Goal: Task Accomplishment & Management: Use online tool/utility

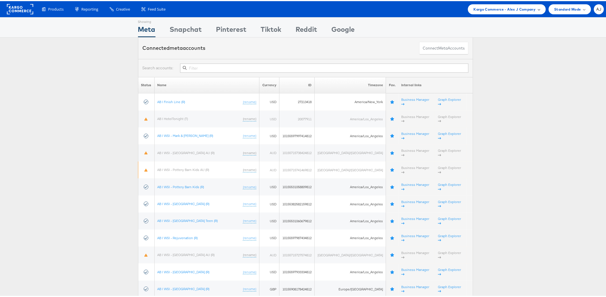
click at [527, 4] on div "Kargo Commerce - Alex J Company" at bounding box center [507, 8] width 78 height 10
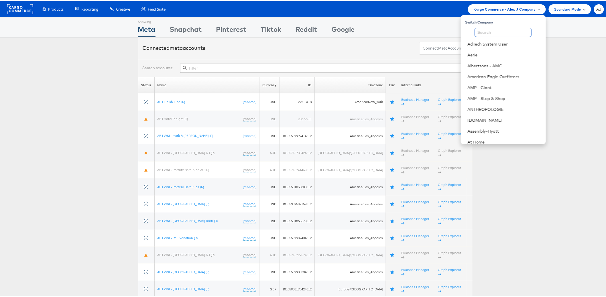
click at [498, 32] on input "text" at bounding box center [503, 31] width 57 height 9
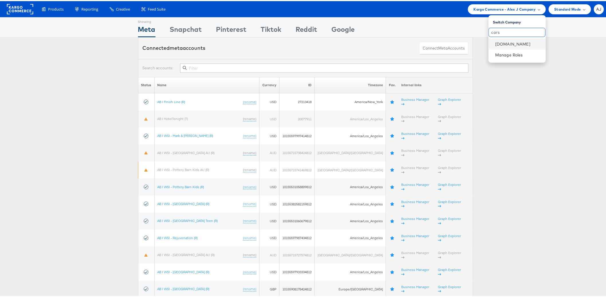
type input "cars"
click at [504, 47] on li "[DOMAIN_NAME]" at bounding box center [516, 43] width 57 height 11
click at [506, 45] on link "[DOMAIN_NAME]" at bounding box center [518, 43] width 46 height 6
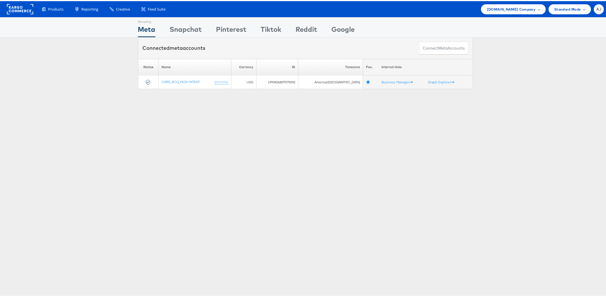
click at [501, 149] on div "Showing Meta Showing Snapchat Showing Pinterest Showing Tiktok Showing Reddit S…" at bounding box center [305, 159] width 611 height 286
click at [249, 105] on div "Showing Meta Showing Snapchat Showing Pinterest Showing Tiktok Showing Reddit S…" at bounding box center [305, 159] width 611 height 286
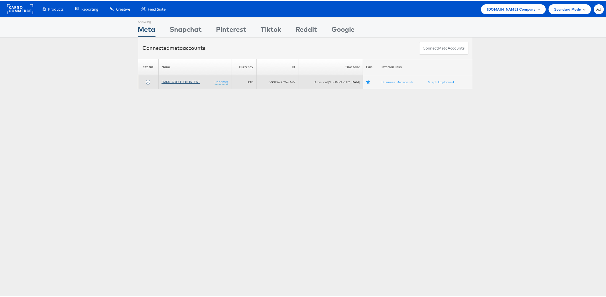
click at [193, 80] on link "CARS_ACQ_HIGH INTENT" at bounding box center [180, 80] width 38 height 4
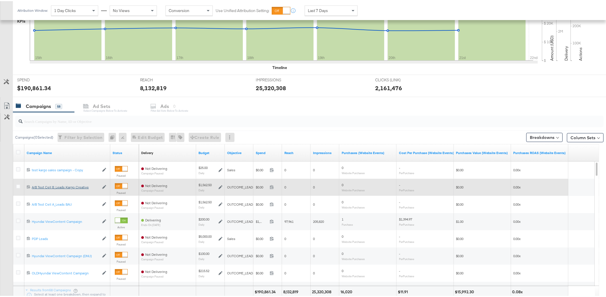
scroll to position [160, 0]
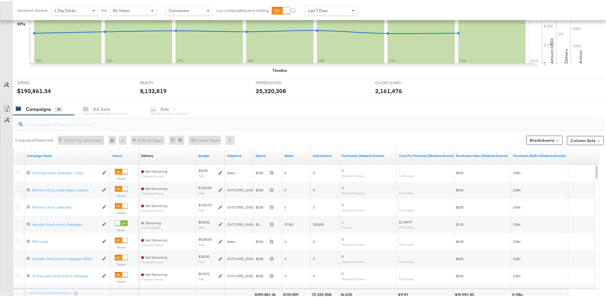
click at [61, 123] on input "search" at bounding box center [286, 120] width 526 height 11
click at [19, 155] on icon at bounding box center [18, 154] width 4 height 4
click at [0, 0] on input "checkbox" at bounding box center [0, 0] width 0 height 0
click at [195, 115] on div at bounding box center [308, 123] width 591 height 18
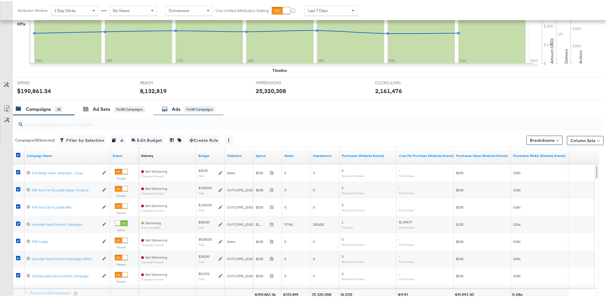
click at [195, 112] on div "Ads for 58 Campaigns" at bounding box center [188, 108] width 70 height 12
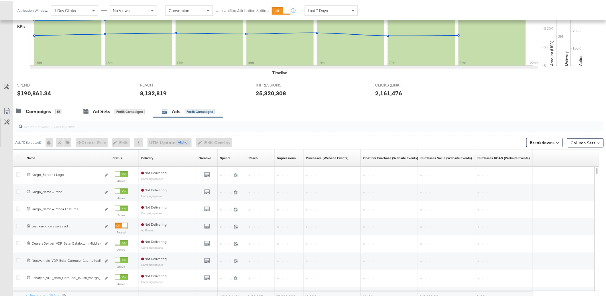
scroll to position [145, 0]
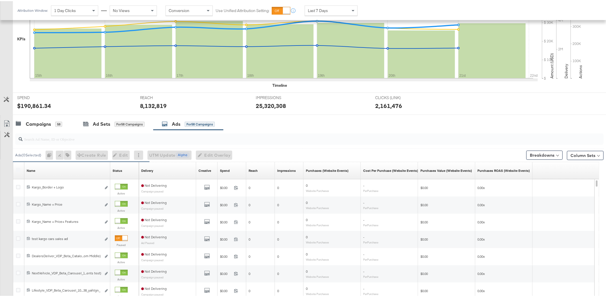
click at [45, 133] on input "search" at bounding box center [286, 135] width 526 height 11
paste input "120232357459050073"
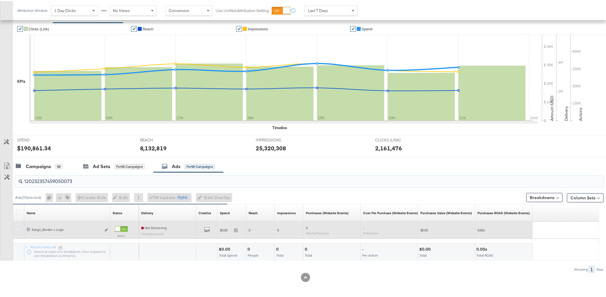
click at [17, 228] on icon at bounding box center [18, 228] width 4 height 4
click at [0, 0] on input "checkbox" at bounding box center [0, 0] width 0 height 0
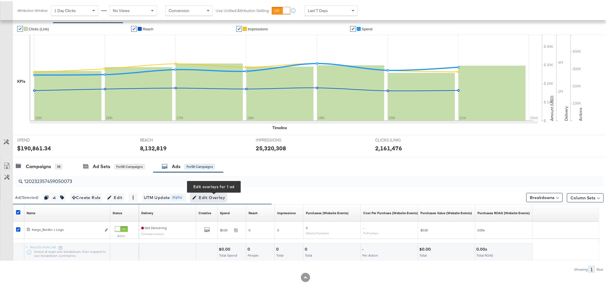
click at [217, 197] on span "Edit Overlay Edit overlays for 1 ad" at bounding box center [208, 196] width 33 height 7
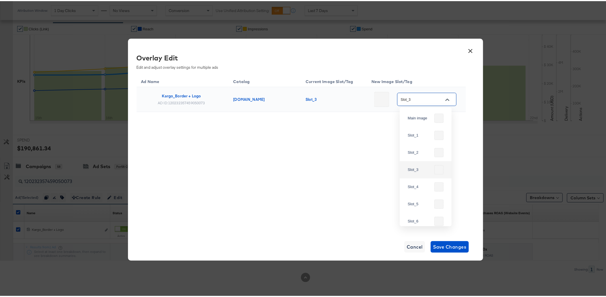
click at [435, 102] on input "Slot_3" at bounding box center [422, 98] width 45 height 7
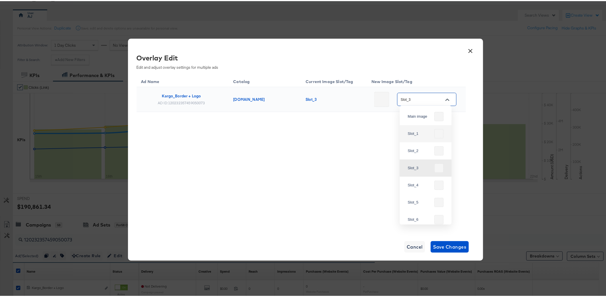
scroll to position [41, 0]
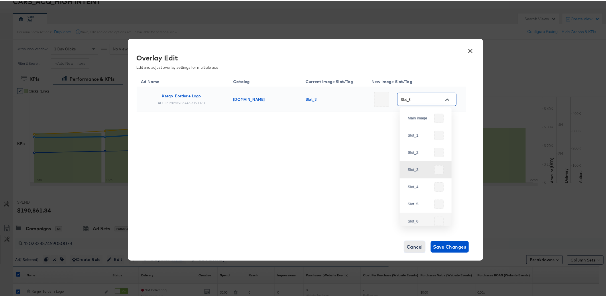
click at [417, 245] on span "Cancel" at bounding box center [415, 246] width 16 height 8
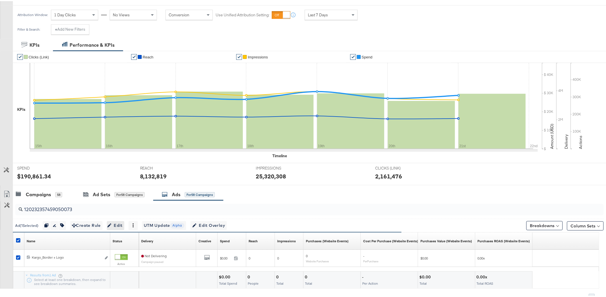
scroll to position [89, 0]
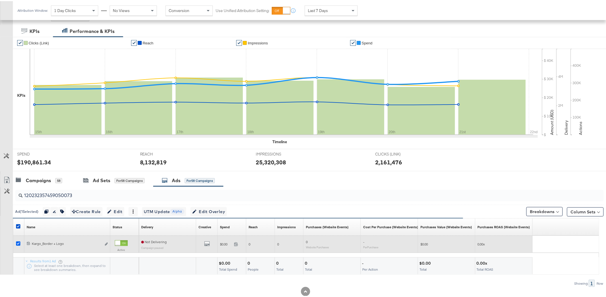
click at [18, 243] on icon at bounding box center [18, 242] width 4 height 4
click at [0, 0] on input "checkbox" at bounding box center [0, 0] width 0 height 0
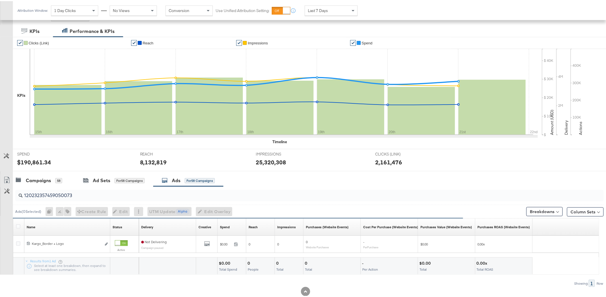
click at [50, 196] on input "120232357459050073" at bounding box center [286, 191] width 526 height 11
paste input "8"
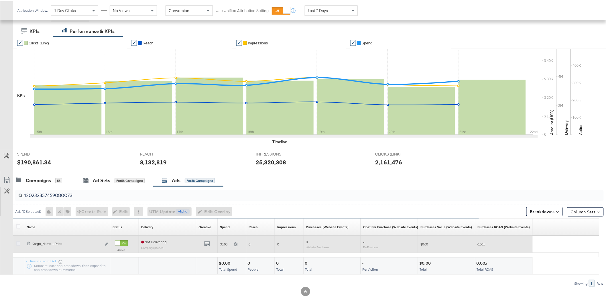
click at [16, 244] on icon at bounding box center [18, 242] width 4 height 4
click at [0, 0] on input "checkbox" at bounding box center [0, 0] width 0 height 0
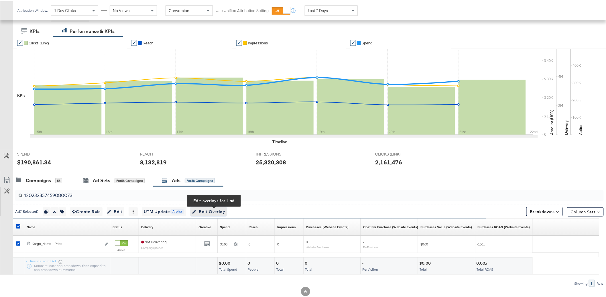
click at [217, 208] on span "Edit Overlay Edit overlays for 1 ad" at bounding box center [208, 210] width 33 height 7
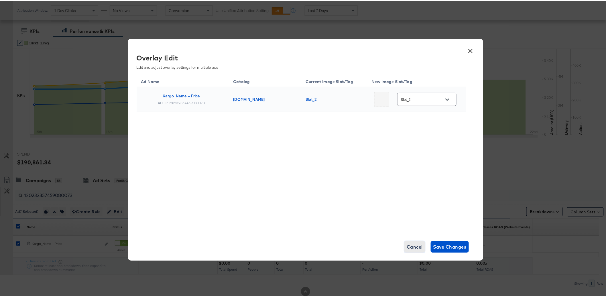
click at [408, 246] on span "Cancel" at bounding box center [415, 246] width 16 height 8
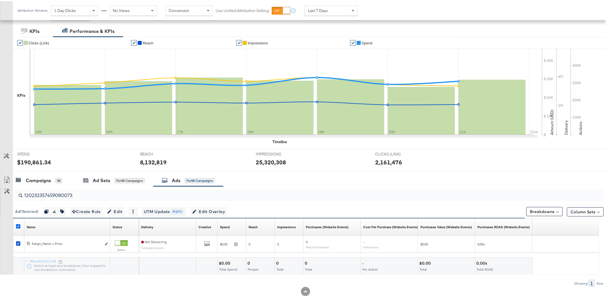
click at [17, 226] on icon at bounding box center [18, 225] width 4 height 4
click at [0, 0] on input "checkbox" at bounding box center [0, 0] width 0 height 0
click at [52, 196] on input "120232357459080073" at bounding box center [286, 191] width 526 height 11
paste input "5"
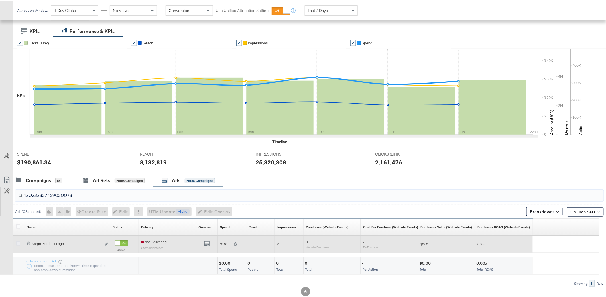
click at [17, 244] on icon at bounding box center [18, 242] width 4 height 4
click at [0, 0] on input "checkbox" at bounding box center [0, 0] width 0 height 0
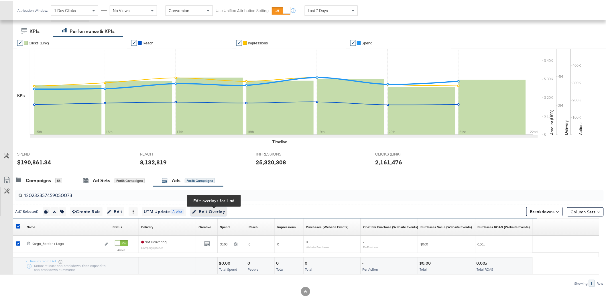
click at [224, 211] on span "Edit Overlay Edit overlays for 1 ad" at bounding box center [208, 210] width 33 height 7
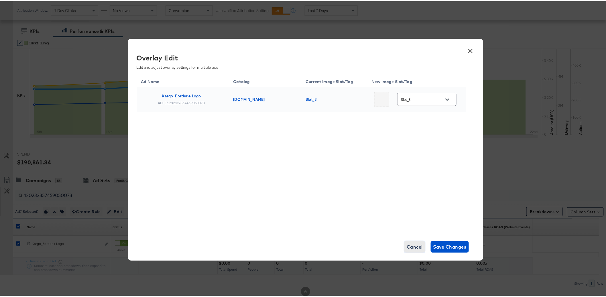
click at [411, 247] on span "Cancel" at bounding box center [415, 246] width 16 height 8
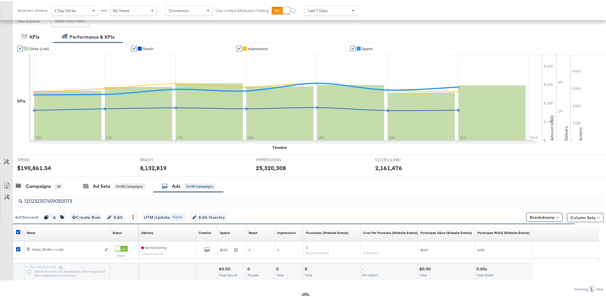
scroll to position [78, 0]
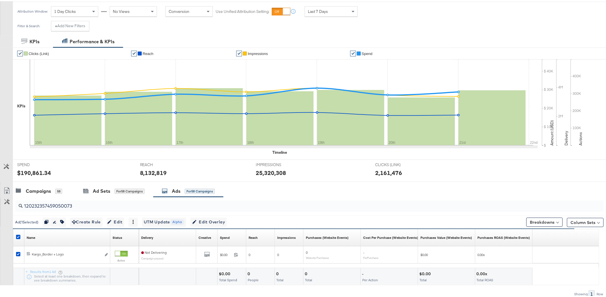
click at [88, 206] on input "120232357459050073" at bounding box center [286, 202] width 526 height 11
paste input "56278120"
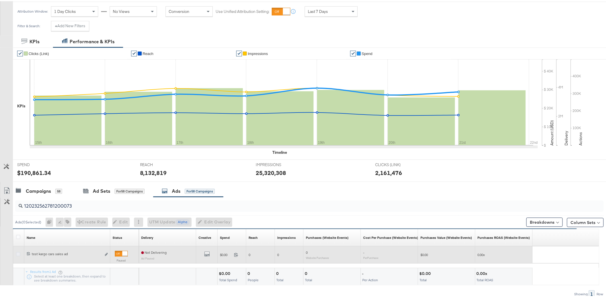
click at [16, 253] on icon at bounding box center [18, 253] width 4 height 4
click at [0, 0] on input "checkbox" at bounding box center [0, 0] width 0 height 0
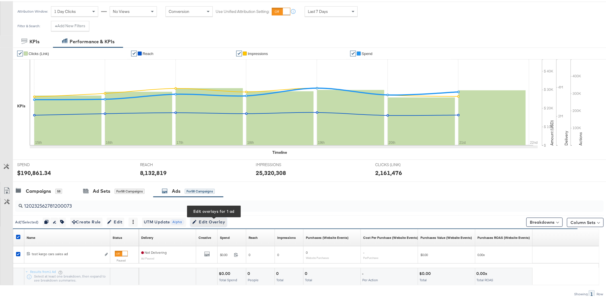
click at [225, 223] on span "Edit Overlay Edit overlays for 1 ad" at bounding box center [208, 220] width 33 height 7
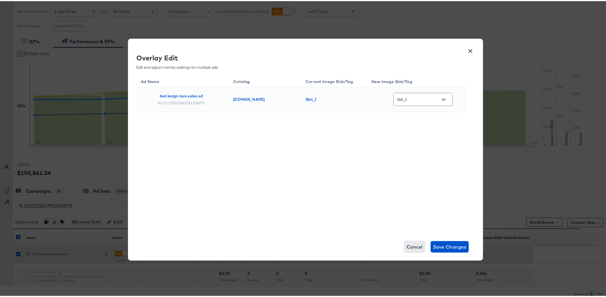
drag, startPoint x: 413, startPoint y: 247, endPoint x: 397, endPoint y: 245, distance: 15.6
click at [413, 247] on span "Cancel" at bounding box center [415, 246] width 16 height 8
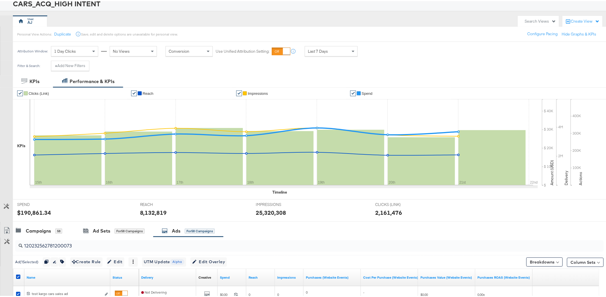
scroll to position [103, 0]
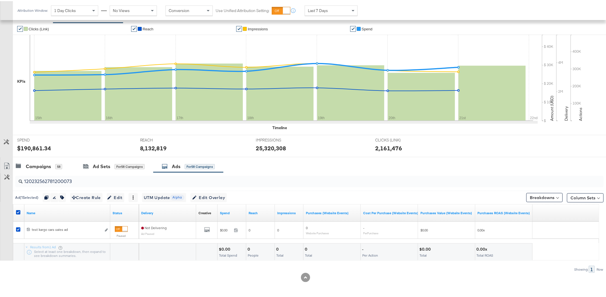
click at [46, 180] on input "120232562781200073" at bounding box center [286, 177] width 526 height 11
paste input "35745905"
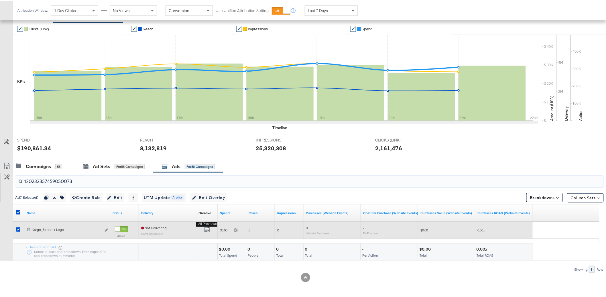
type input "120232357459050073"
click at [208, 231] on button "All Previews" at bounding box center [207, 229] width 6 height 7
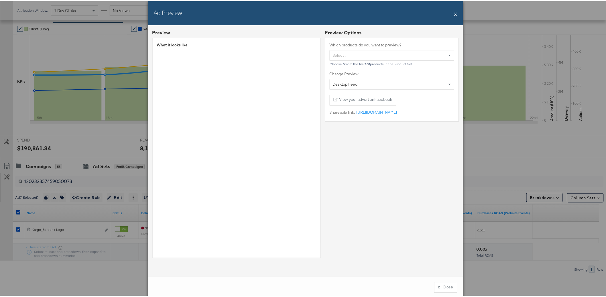
click at [386, 155] on div "Preview Options Which products do you want to preview? Select... Choose 5 from …" at bounding box center [392, 144] width 134 height 232
click at [379, 112] on link "https://fb.me/2wSDYMA7BkRN019" at bounding box center [376, 111] width 42 height 5
click at [380, 178] on div "Preview Options Which products do you want to preview? Select... Choose 5 from …" at bounding box center [392, 144] width 134 height 232
click at [441, 285] on button "x Close" at bounding box center [445, 286] width 23 height 10
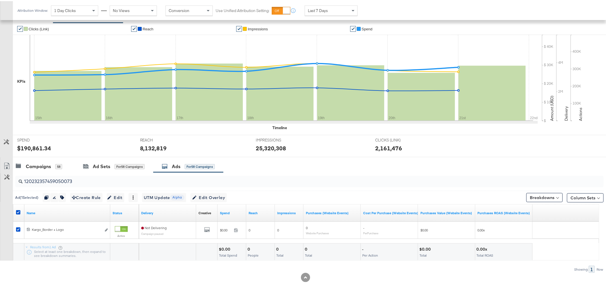
click at [151, 275] on div at bounding box center [305, 276] width 611 height 9
click at [206, 201] on button "Edit Overlay Edit overlays for 1 ad" at bounding box center [208, 196] width 36 height 9
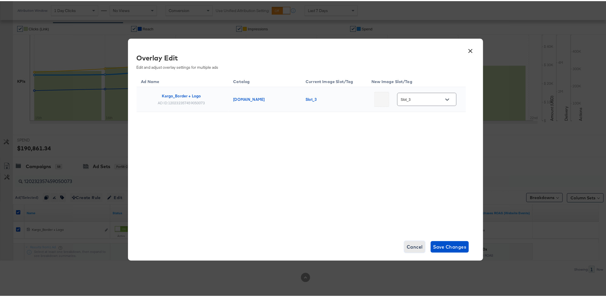
click at [407, 245] on span "Cancel" at bounding box center [415, 246] width 16 height 8
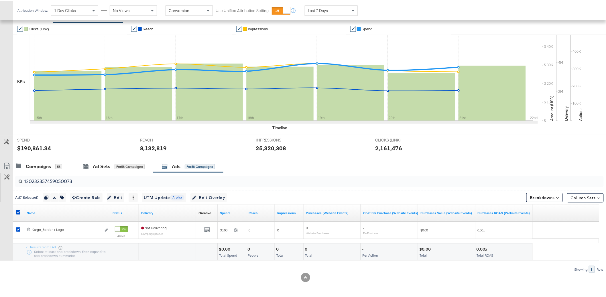
click at [62, 183] on input "120232357459050073" at bounding box center [286, 177] width 526 height 11
click at [59, 182] on input "120232357459050073" at bounding box center [286, 177] width 526 height 11
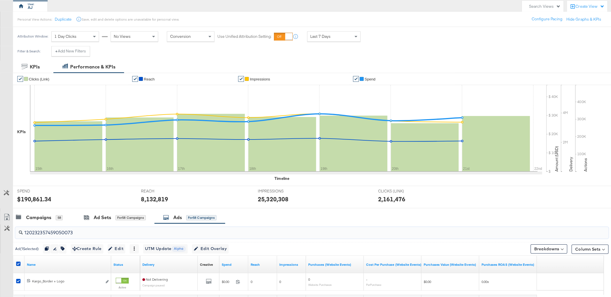
scroll to position [0, 0]
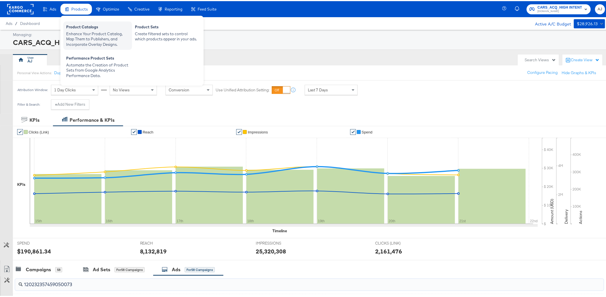
click at [84, 26] on div "Product Catalogs" at bounding box center [97, 26] width 63 height 7
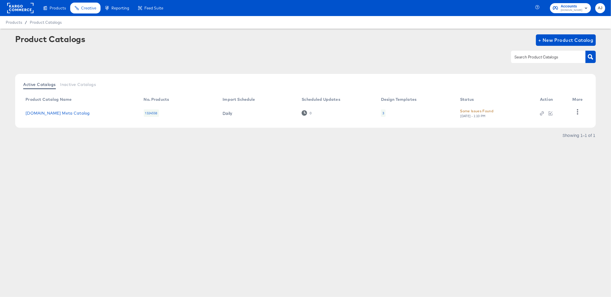
click at [98, 157] on article "Product Catalogs + New Product Catalog Active Catalogs Inactive Catalogs Produc…" at bounding box center [305, 94] width 611 height 131
click at [580, 110] on button "button" at bounding box center [577, 111] width 10 height 11
click at [549, 182] on div "Products Products Product Catalogs Enhance Your Product Catalog, Map Them to Pu…" at bounding box center [305, 148] width 611 height 297
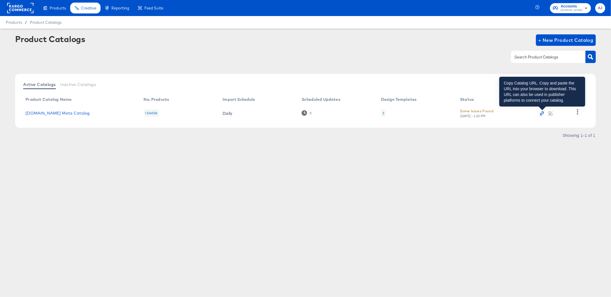
click at [543, 115] on icon "button" at bounding box center [542, 113] width 4 height 4
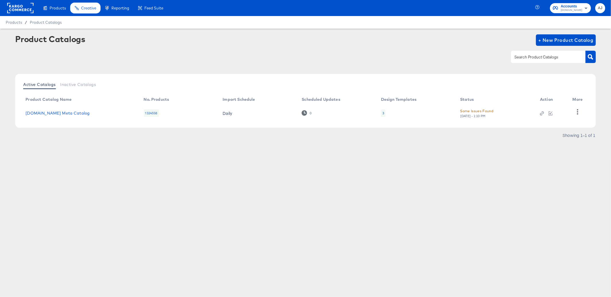
click at [136, 158] on article "Product Catalogs + New Product Catalog Active Catalogs Inactive Catalogs Produc…" at bounding box center [305, 94] width 611 height 131
click at [265, 35] on div "Product Catalogs + New Product Catalog" at bounding box center [305, 39] width 580 height 11
click at [575, 112] on icon "button" at bounding box center [577, 111] width 5 height 5
click at [352, 211] on div "Products Products Product Catalogs Enhance Your Product Catalog, Map Them to Pu…" at bounding box center [305, 148] width 611 height 297
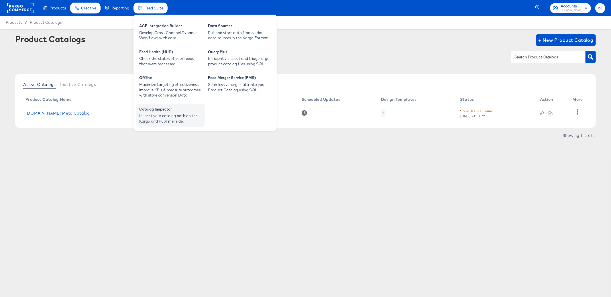
click at [154, 113] on div "Inspect your catalog both on the Kargo and Publisher side." at bounding box center [170, 118] width 63 height 11
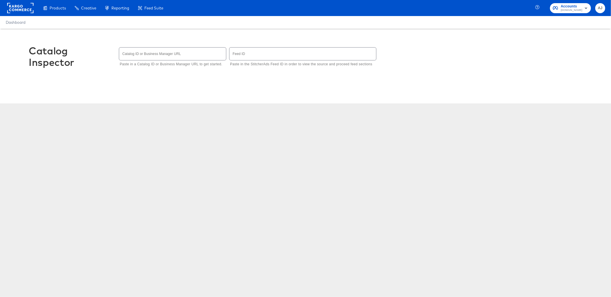
click at [166, 57] on input "text" at bounding box center [172, 54] width 107 height 12
type input "1341082394199487"
click at [230, 135] on div "Catalog Inspector Catalog ID or Business Manager URL 1341082394199487 Paste in …" at bounding box center [305, 100] width 611 height 143
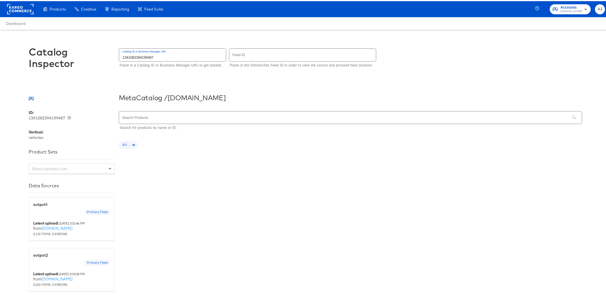
click at [85, 169] on div "Select a product set" at bounding box center [71, 168] width 85 height 10
click at [78, 176] on div "All Vehicles (355036)" at bounding box center [71, 178] width 85 height 10
click at [274, 92] on div "Meta Catalog / [DOMAIN_NAME]" at bounding box center [350, 96] width 463 height 8
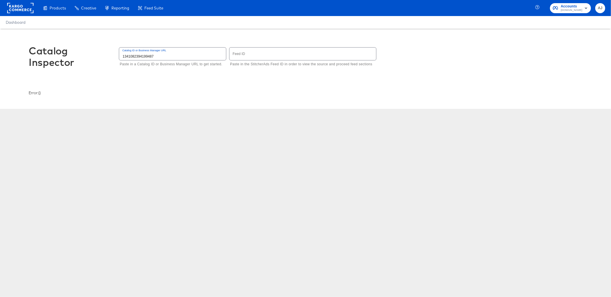
click at [212, 169] on div "Catalog Inspector Catalog ID or Business Manager URL 1341082394199487 Paste in …" at bounding box center [305, 100] width 611 height 143
click at [229, 158] on div "Catalog Inspector Catalog ID or Business Manager URL 1341082394199487 Paste in …" at bounding box center [305, 100] width 611 height 143
drag, startPoint x: 151, startPoint y: 65, endPoint x: 197, endPoint y: 64, distance: 45.8
click at [197, 64] on p "Paste in a Catalog ID or Business Manager URL to get started." at bounding box center [171, 65] width 102 height 6
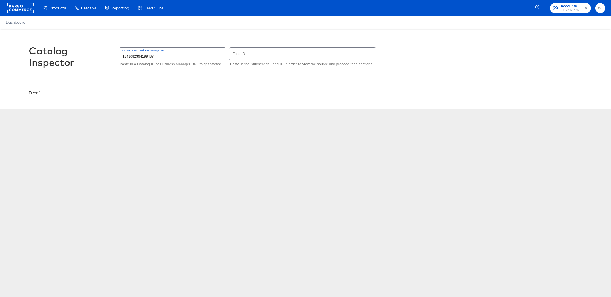
click at [214, 133] on div "Catalog Inspector Catalog ID or Business Manager URL 1341082394199487 Paste in …" at bounding box center [305, 100] width 611 height 143
